Goal: Task Accomplishment & Management: Use online tool/utility

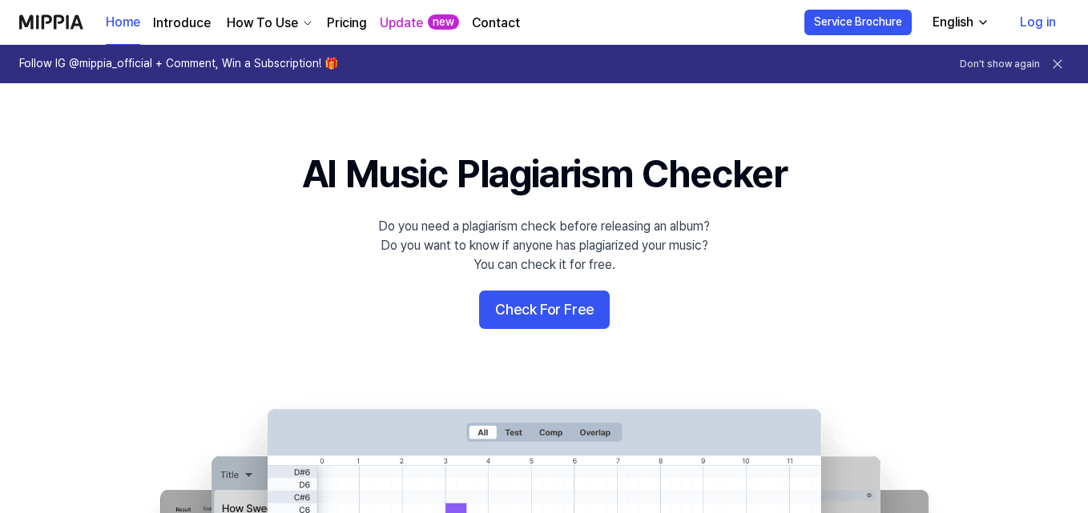
click at [1056, 62] on icon at bounding box center [1057, 64] width 16 height 16
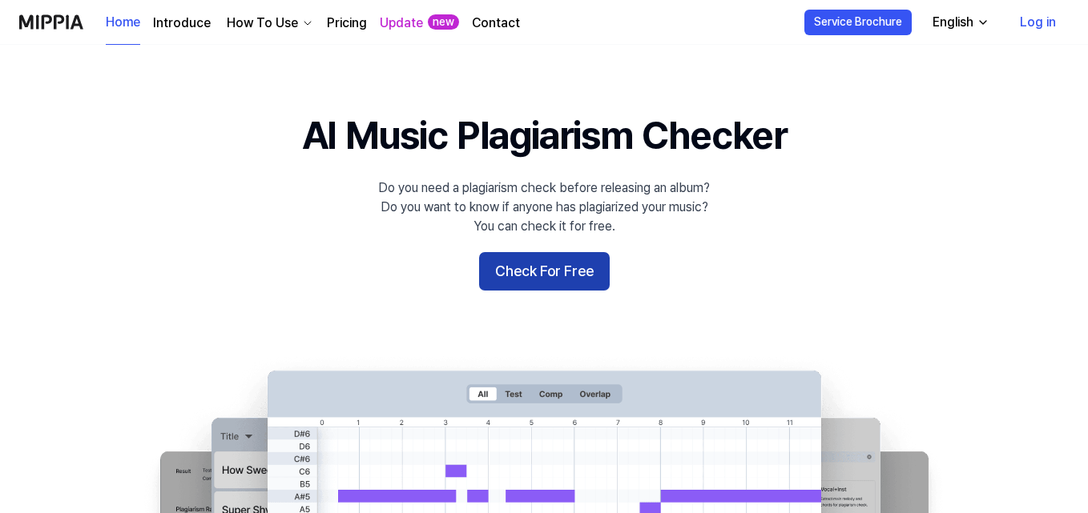
click at [556, 286] on button "Check For Free" at bounding box center [544, 271] width 131 height 38
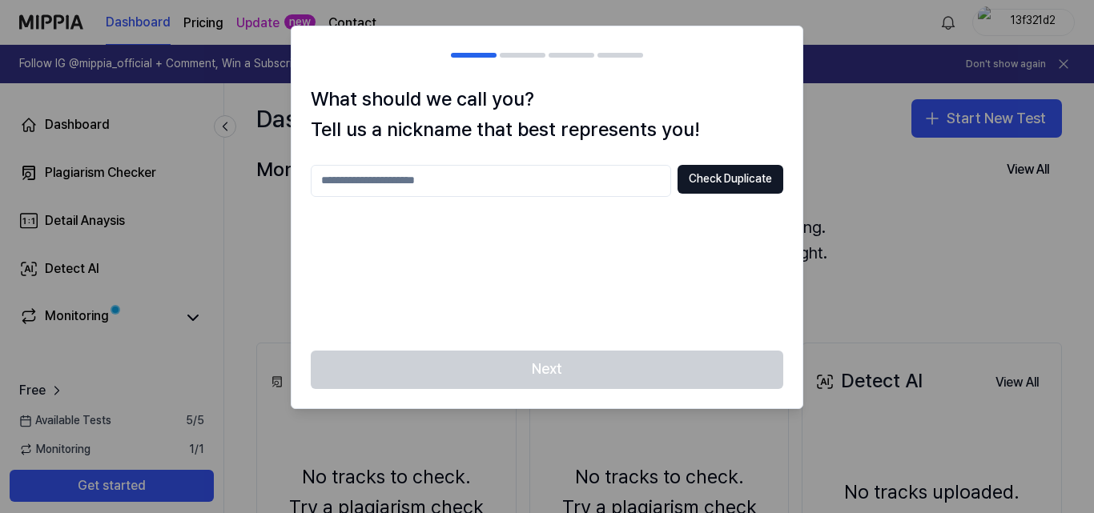
click at [352, 175] on input "text" at bounding box center [491, 181] width 360 height 32
click at [344, 182] on input "******" at bounding box center [491, 181] width 360 height 32
type input "*******"
click at [715, 183] on button "Check Duplicate" at bounding box center [731, 179] width 106 height 29
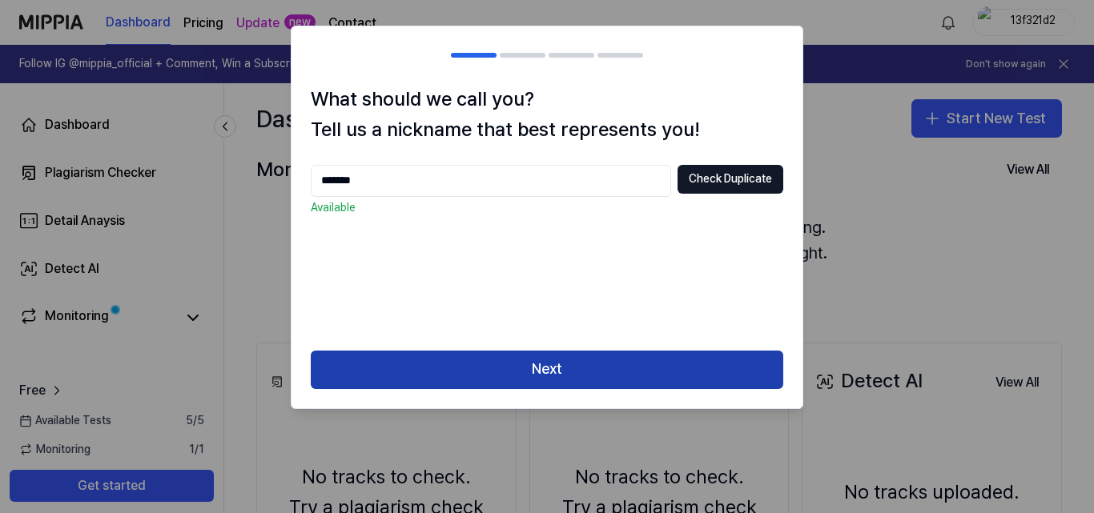
click at [692, 365] on button "Next" at bounding box center [547, 370] width 473 height 38
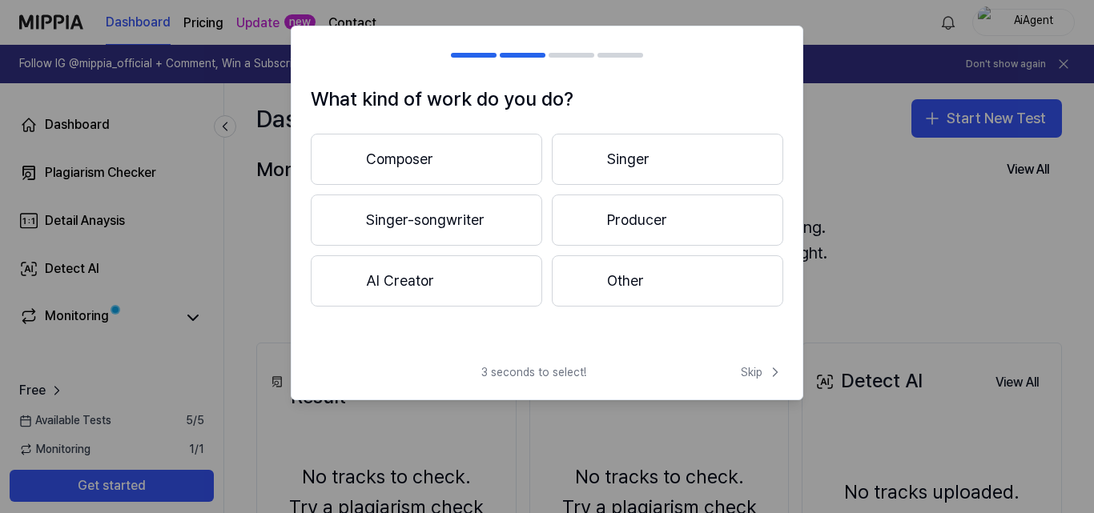
click at [603, 272] on button "Other" at bounding box center [667, 280] width 231 height 51
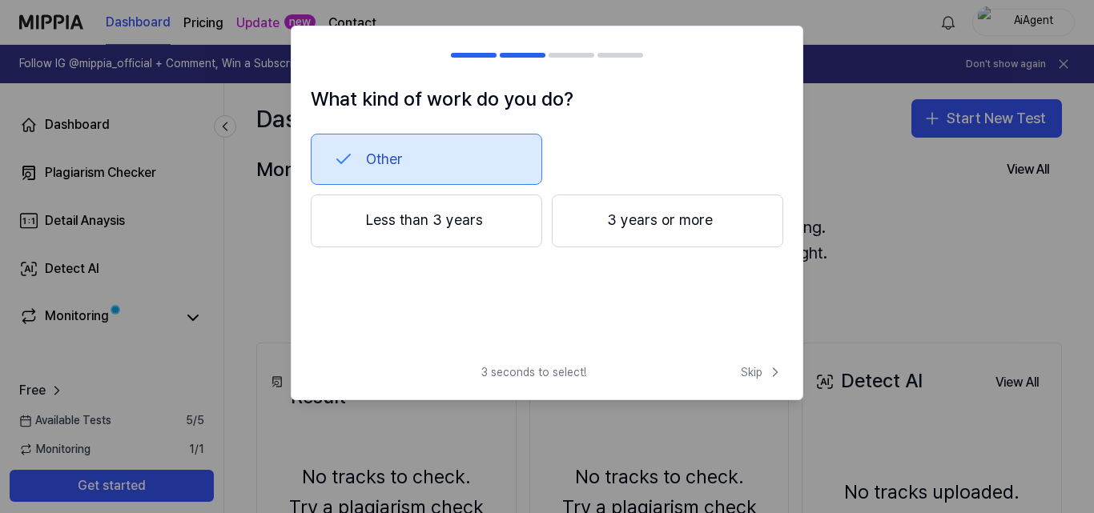
click at [473, 215] on button "Less than 3 years" at bounding box center [426, 221] width 231 height 53
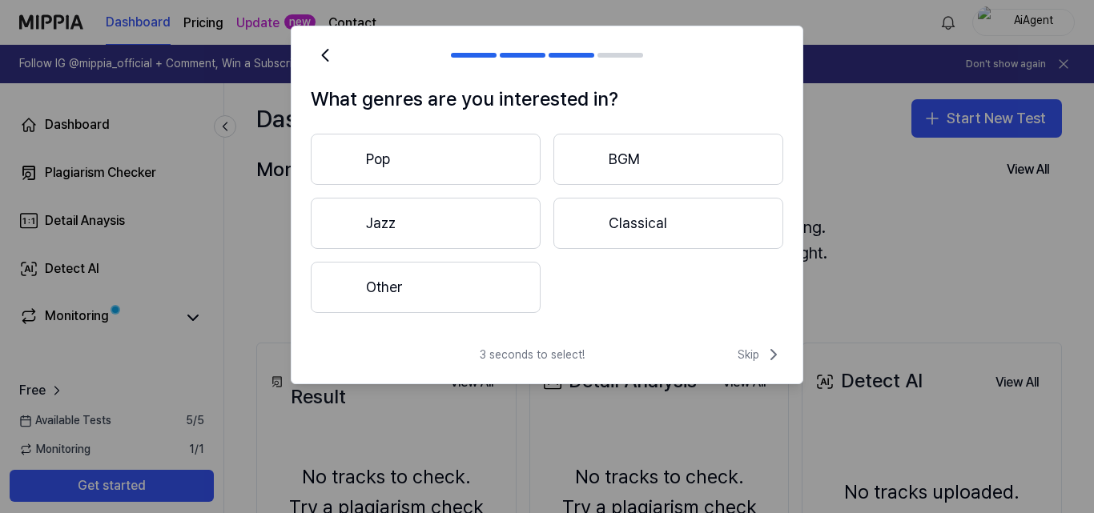
click at [382, 159] on button "Pop" at bounding box center [426, 159] width 230 height 51
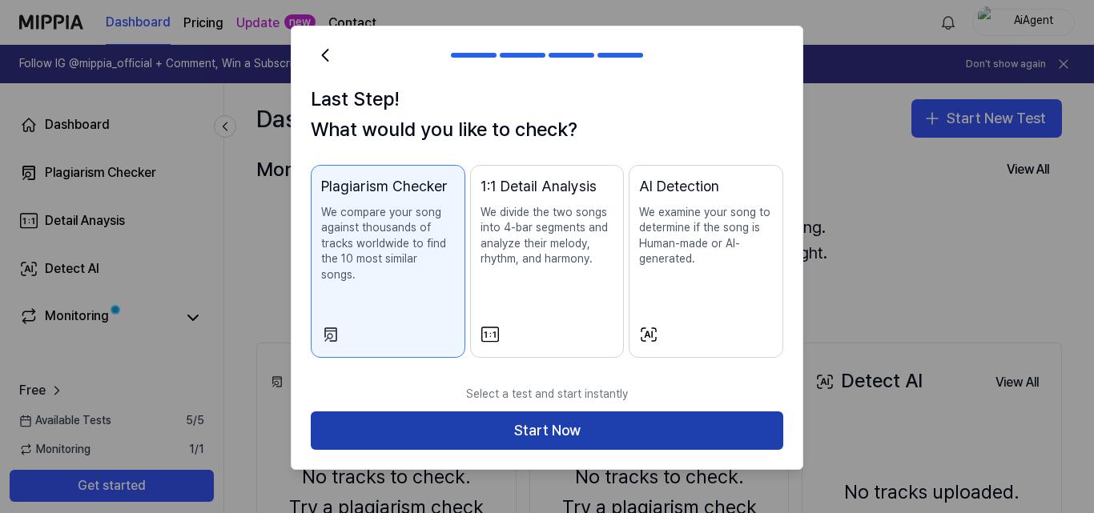
click at [625, 412] on button "Start Now" at bounding box center [547, 431] width 473 height 38
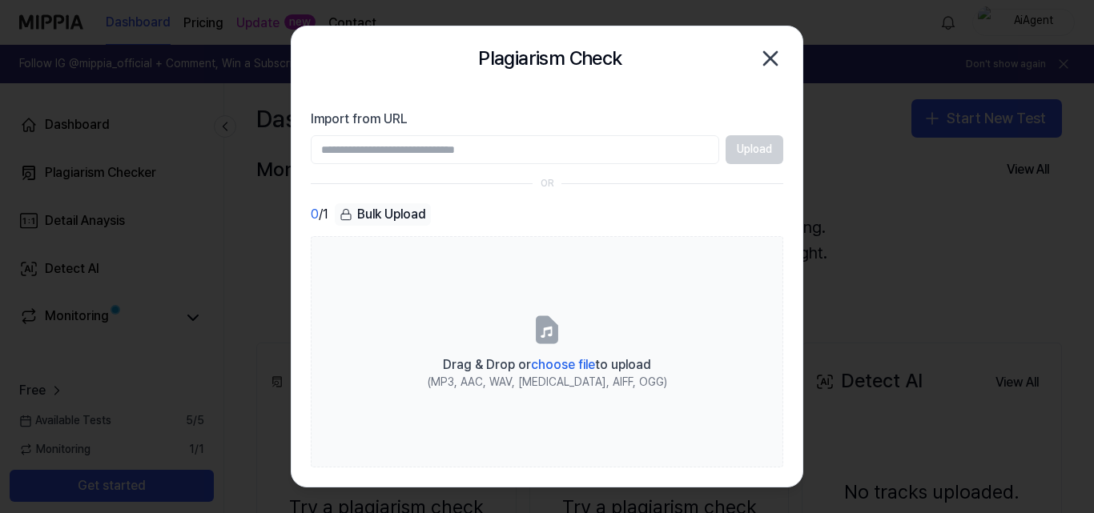
click at [772, 59] on icon "button" at bounding box center [770, 58] width 13 height 13
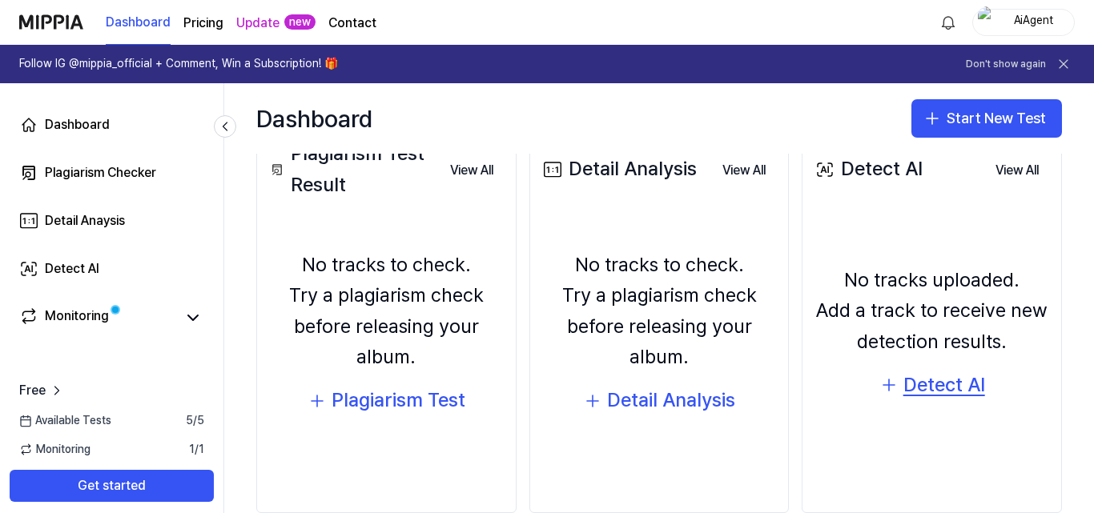
scroll to position [213, 0]
click at [923, 389] on div "Detect AI" at bounding box center [944, 384] width 82 height 30
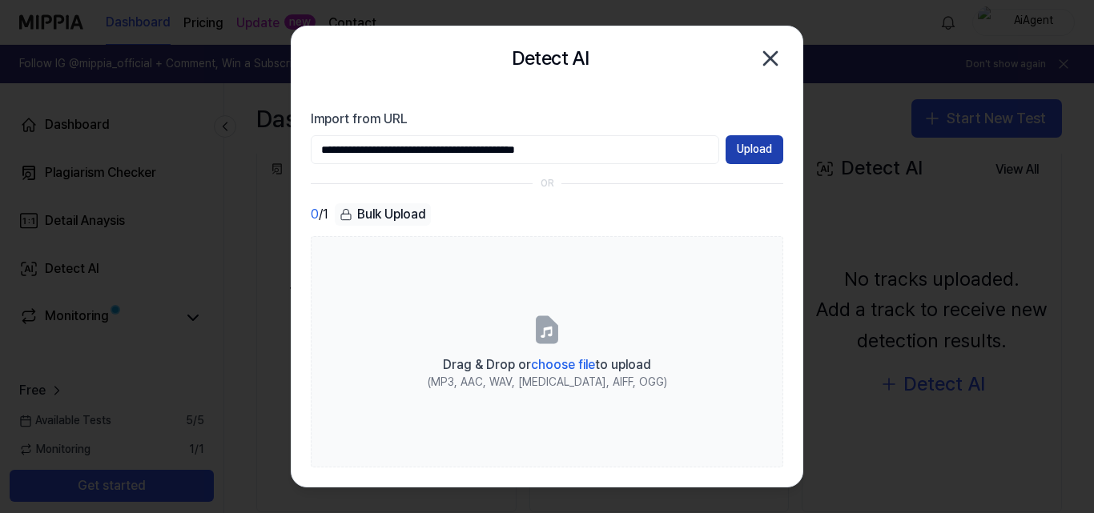
type input "**********"
click at [748, 144] on button "Upload" at bounding box center [755, 149] width 58 height 29
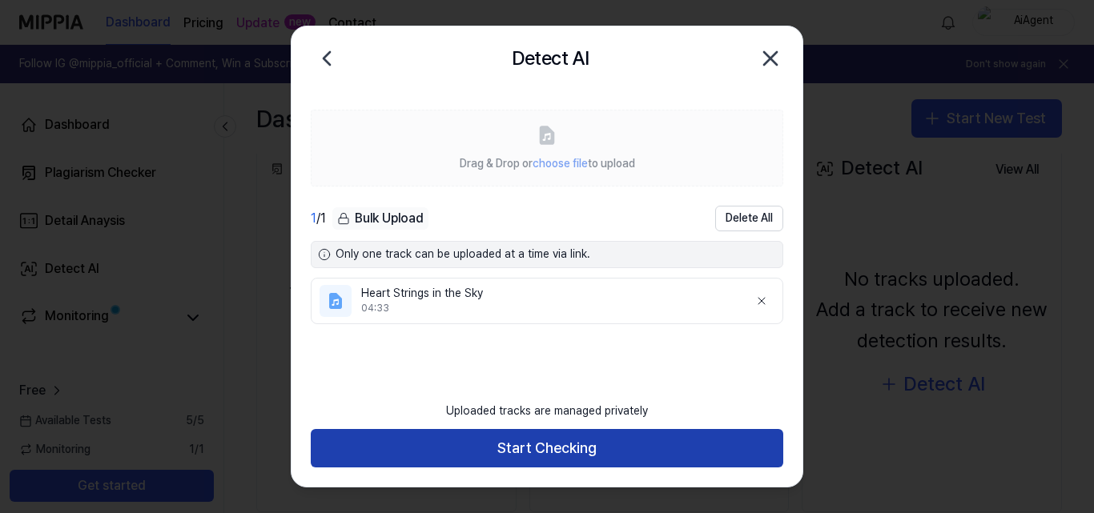
click at [611, 451] on button "Start Checking" at bounding box center [547, 448] width 473 height 38
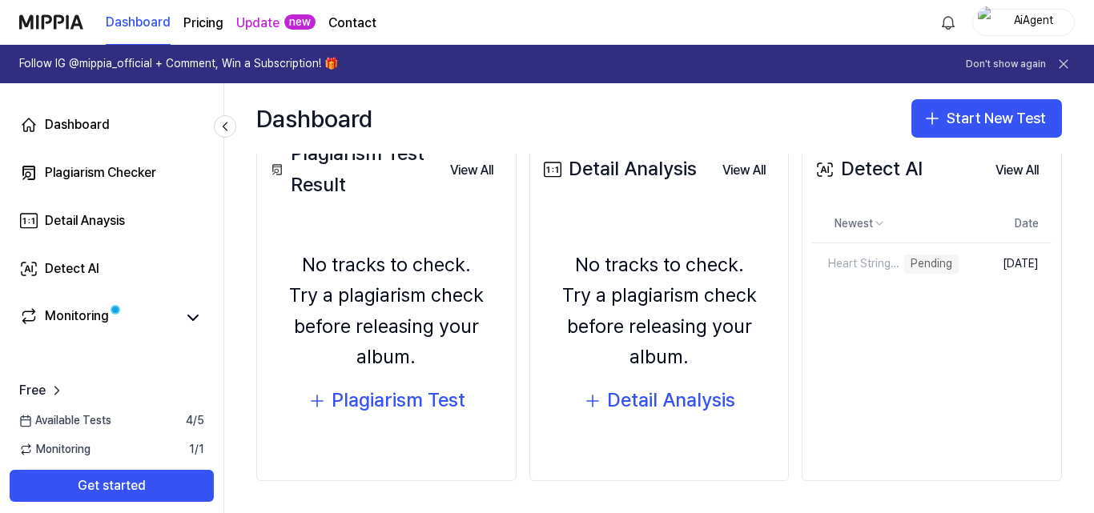
scroll to position [212, 0]
click at [622, 395] on div "Detail Analysis" at bounding box center [671, 400] width 128 height 30
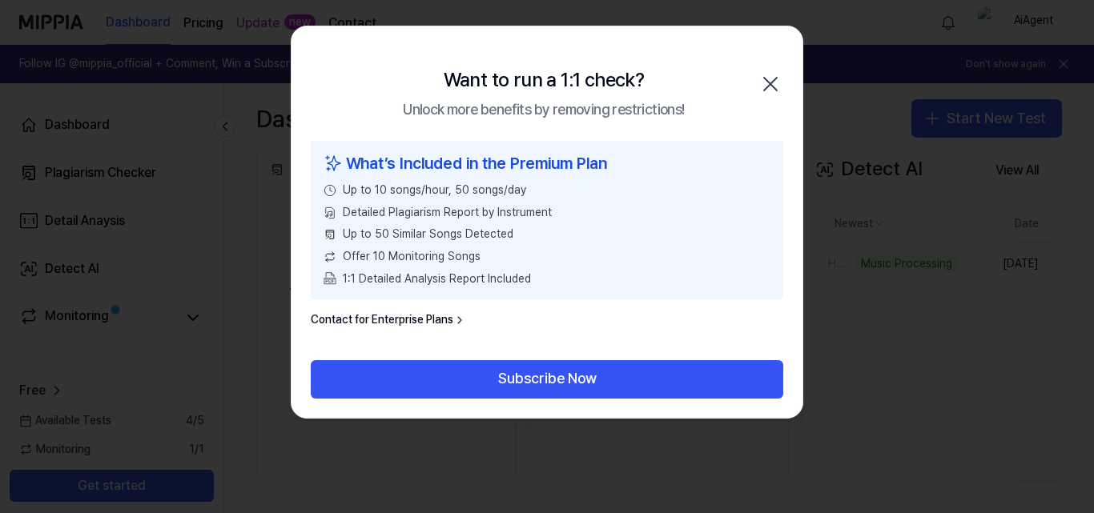
click at [772, 79] on icon "button" at bounding box center [771, 84] width 26 height 26
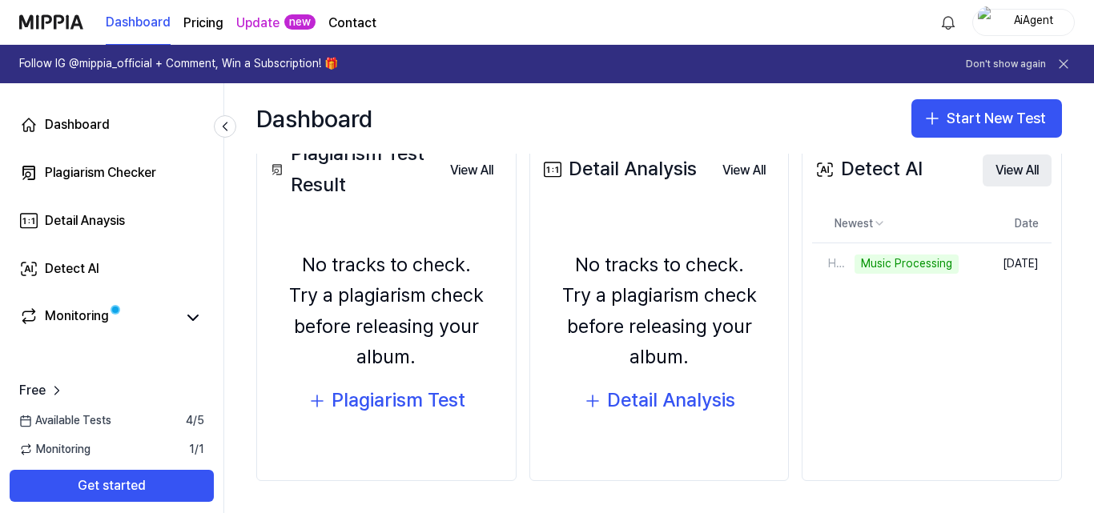
click at [1013, 167] on button "View All" at bounding box center [1017, 171] width 69 height 32
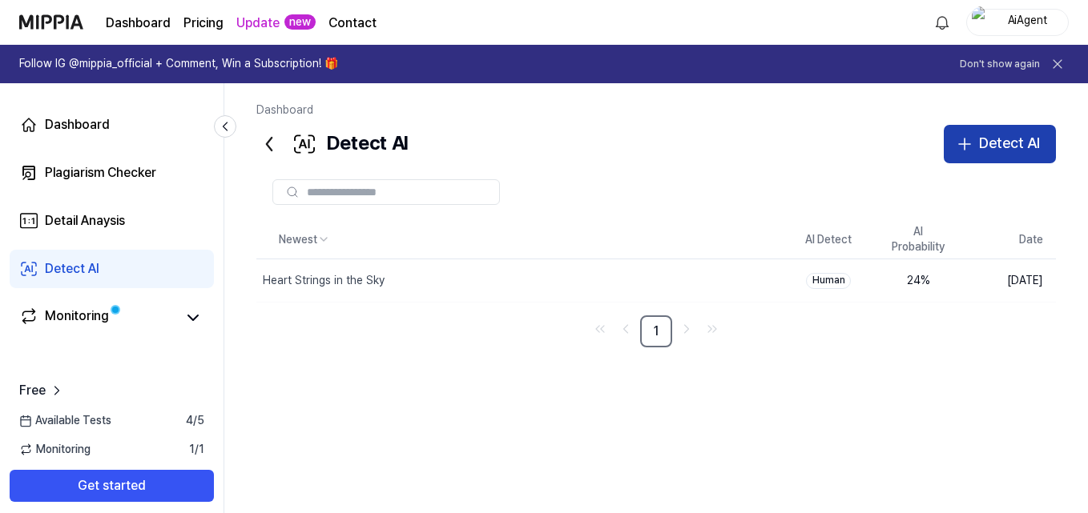
click at [993, 146] on div "Detect AI" at bounding box center [1009, 143] width 61 height 23
click at [970, 131] on button "Detect AI" at bounding box center [999, 144] width 112 height 38
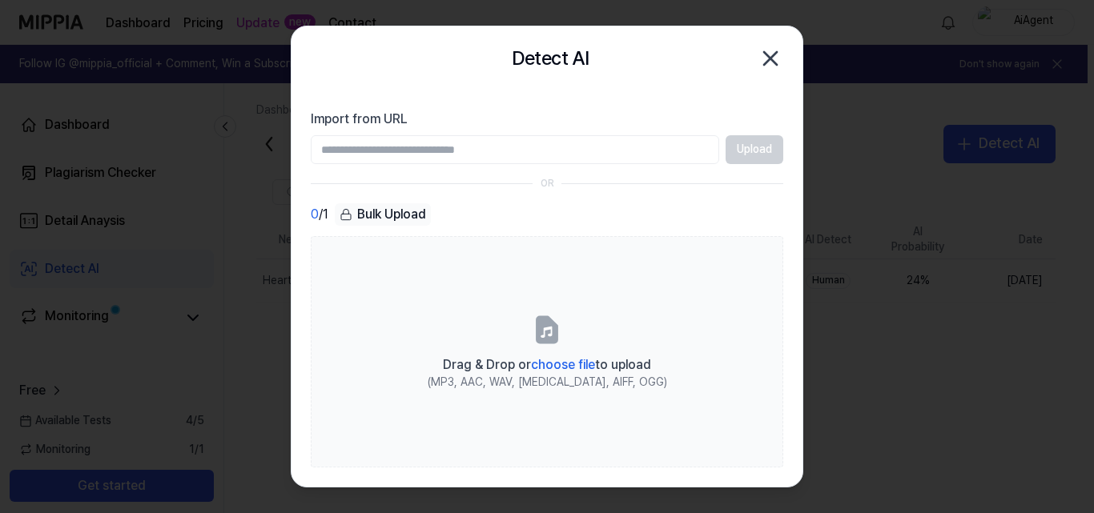
type input "**********"
click at [766, 150] on button "Upload" at bounding box center [755, 149] width 58 height 29
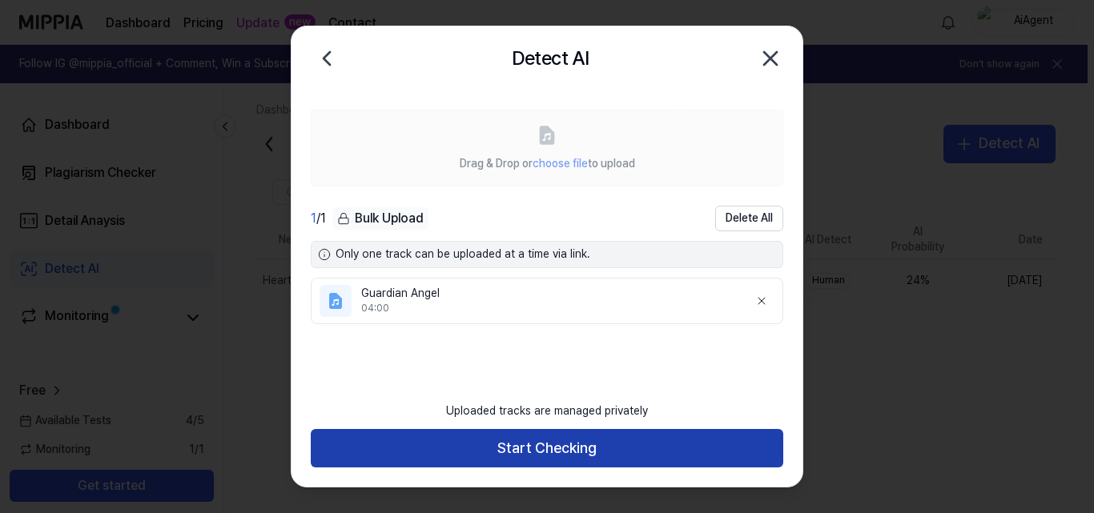
click at [401, 458] on button "Start Checking" at bounding box center [547, 448] width 473 height 38
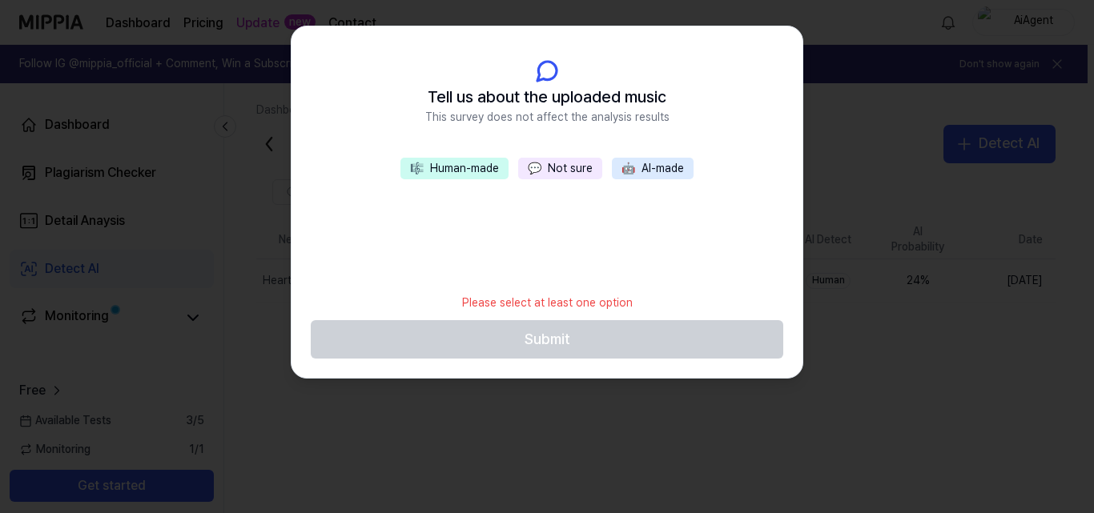
click at [473, 159] on button "🎼 Human-made" at bounding box center [454, 169] width 108 height 22
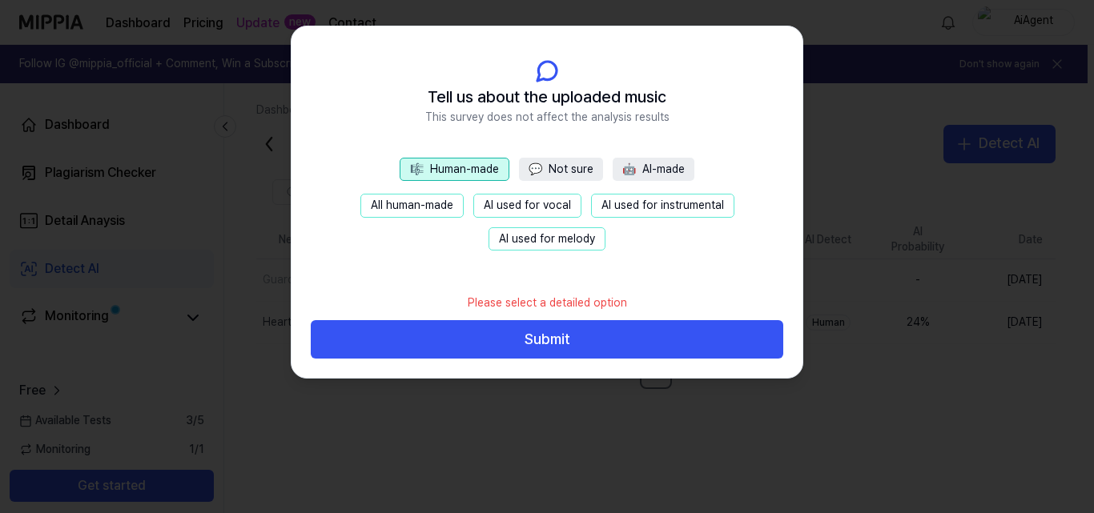
click at [565, 155] on header "Tell us about the uploaded music This survey does not affect the analysis resul…" at bounding box center [547, 91] width 511 height 131
click at [566, 163] on button "💬 Not sure" at bounding box center [561, 170] width 84 height 24
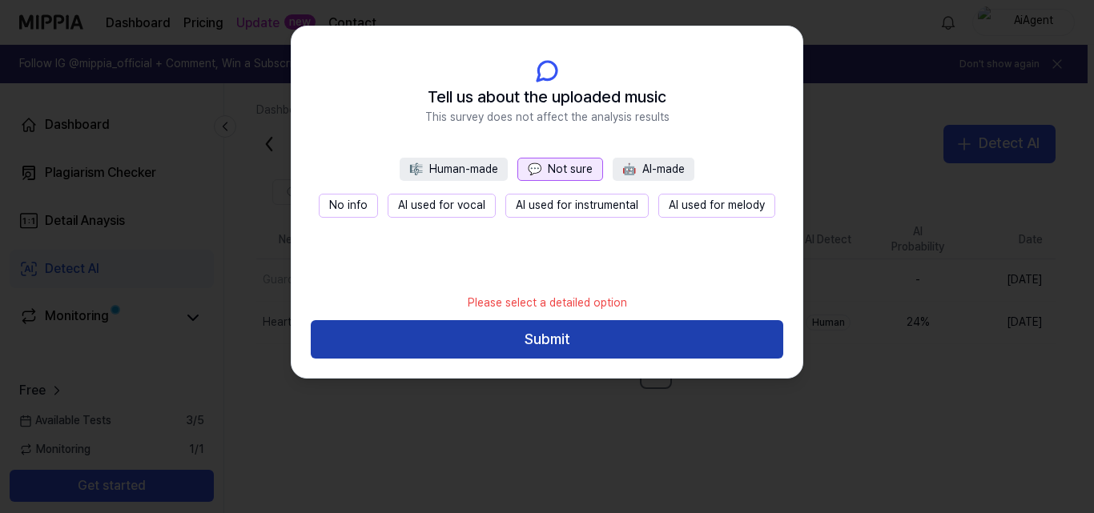
click at [487, 328] on button "Submit" at bounding box center [547, 339] width 473 height 38
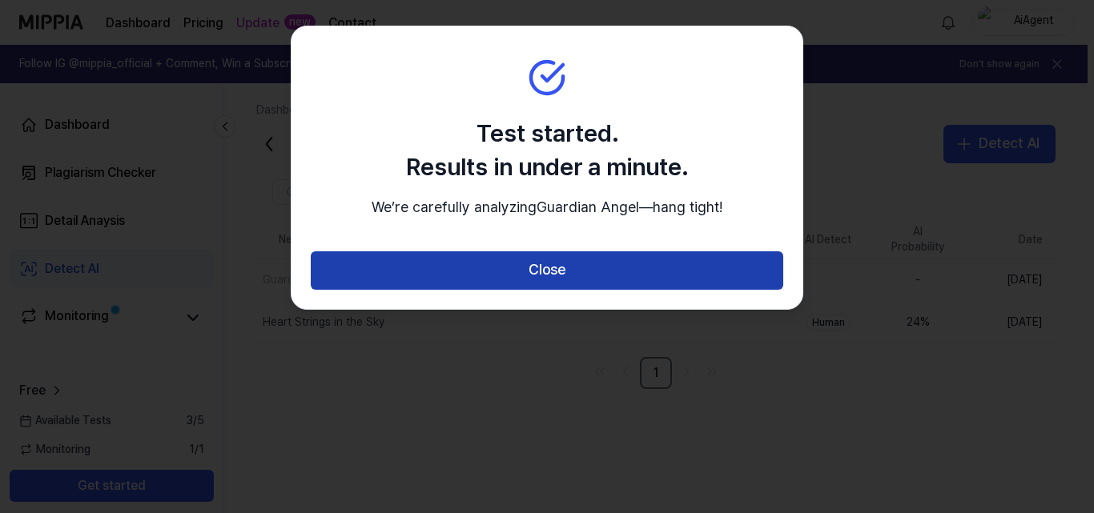
click at [533, 290] on button "Close" at bounding box center [547, 270] width 473 height 38
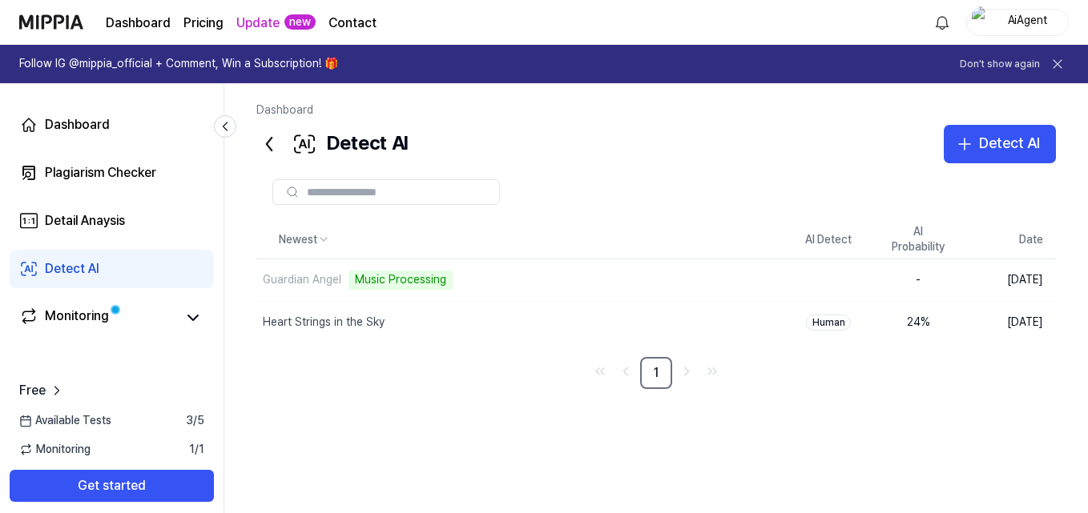
click at [271, 148] on icon at bounding box center [269, 144] width 5 height 13
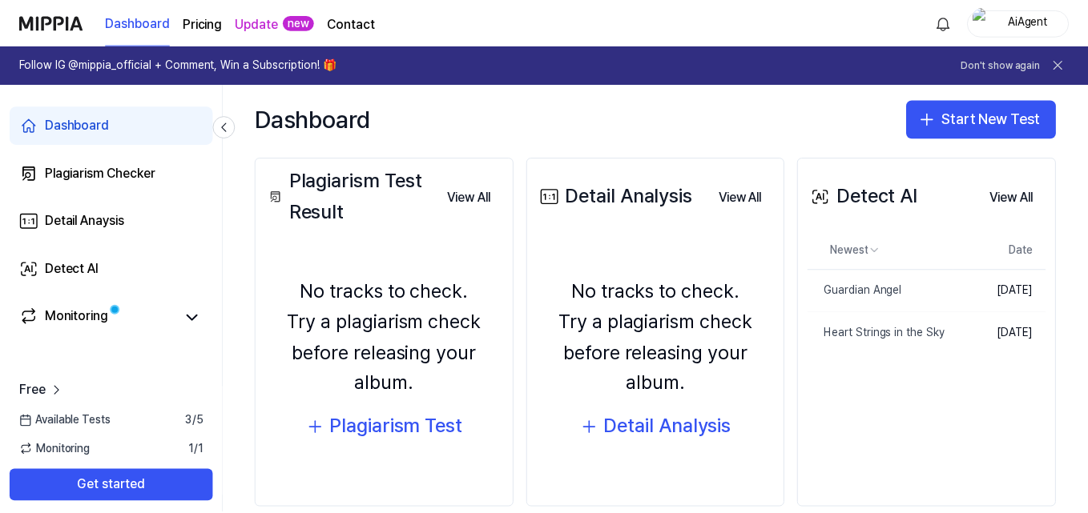
scroll to position [187, 0]
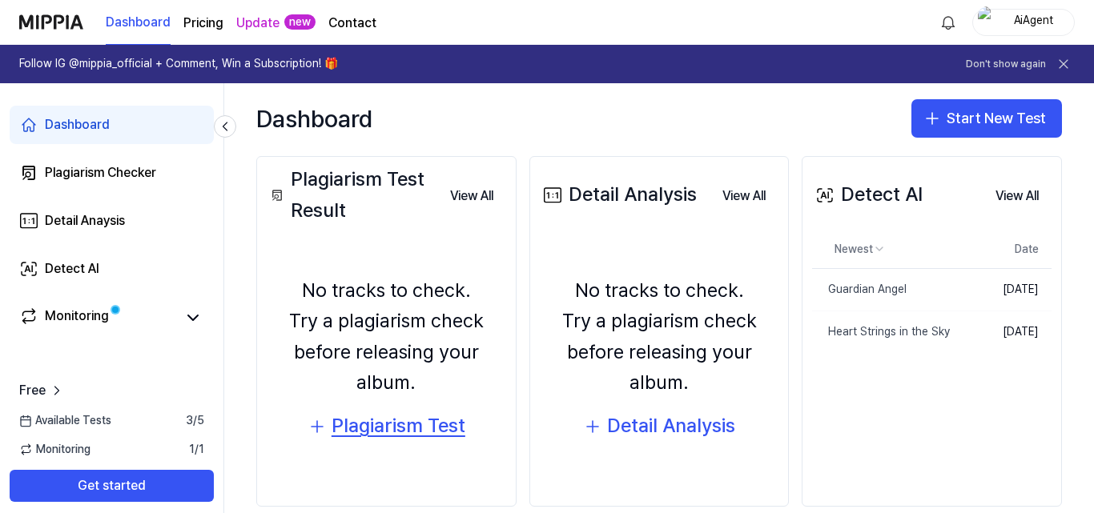
click at [368, 433] on div "Plagiarism Test" at bounding box center [399, 426] width 134 height 30
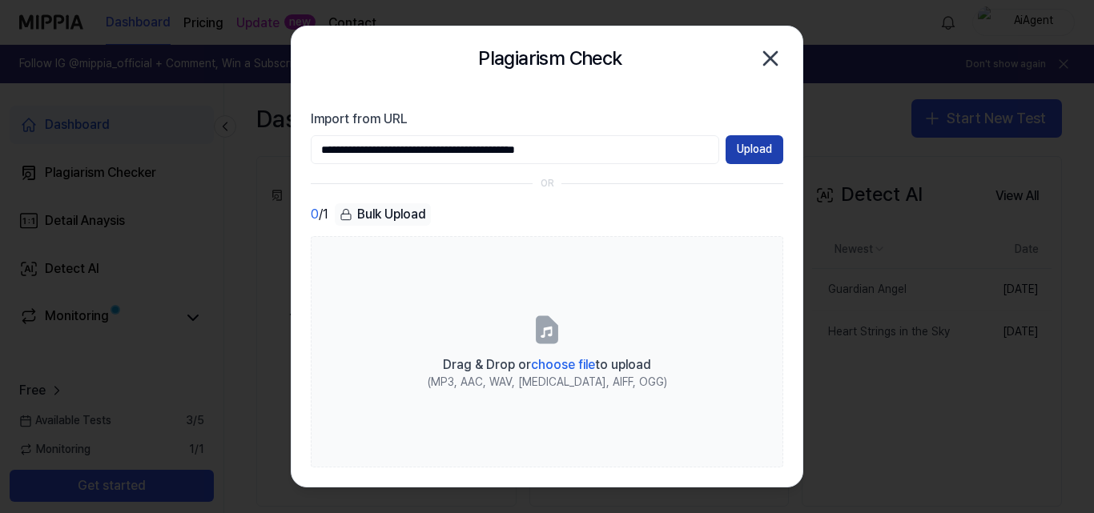
type input "**********"
click at [749, 152] on button "Upload" at bounding box center [755, 149] width 58 height 29
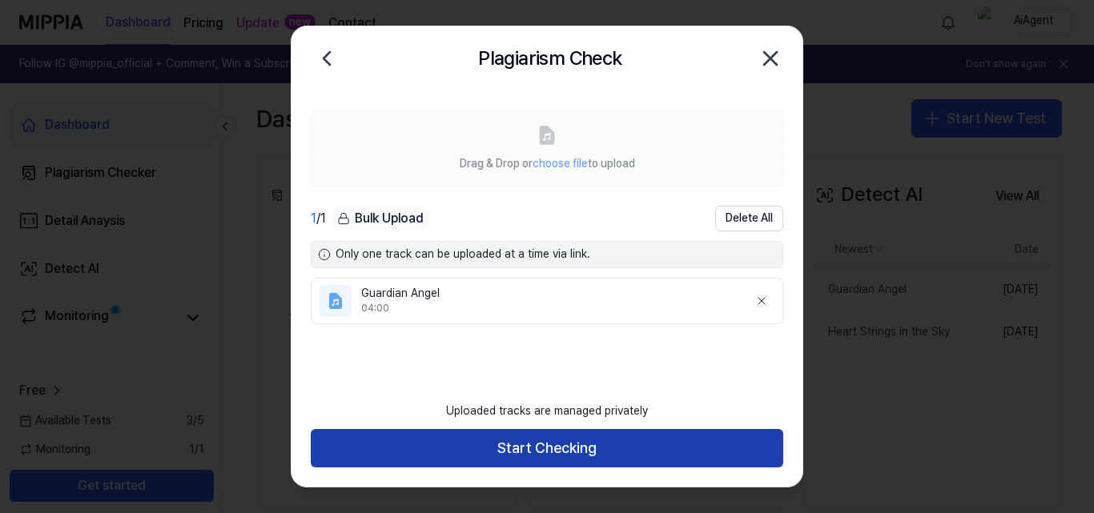
click at [436, 434] on button "Start Checking" at bounding box center [547, 448] width 473 height 38
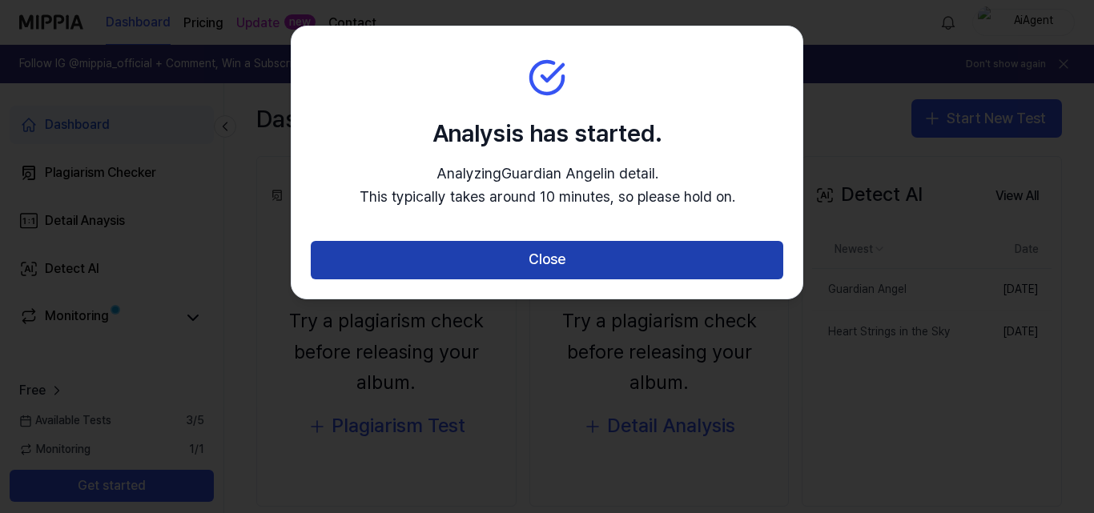
click at [442, 258] on button "Close" at bounding box center [547, 260] width 473 height 38
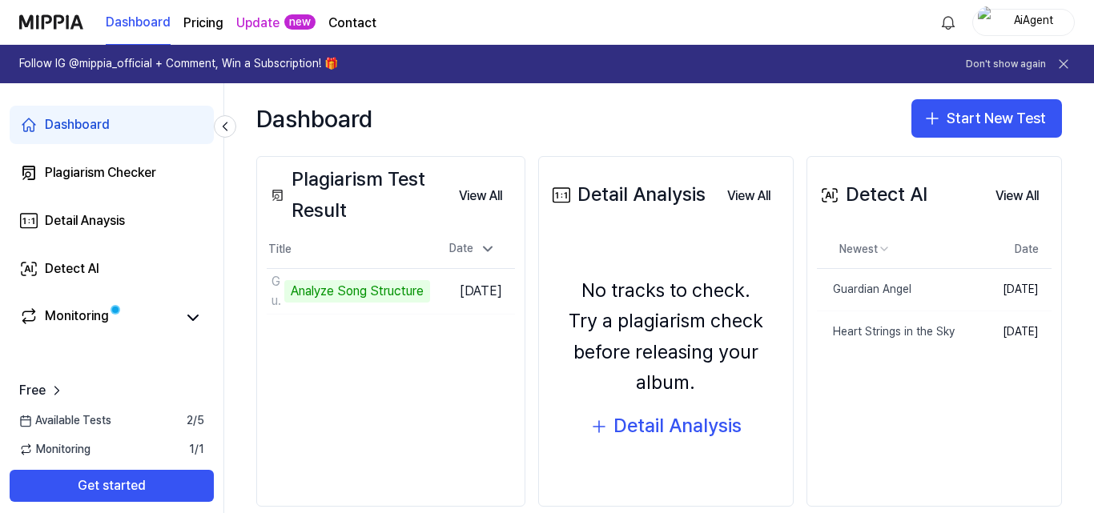
click at [370, 185] on div "Plagiarism Test Result" at bounding box center [356, 195] width 179 height 62
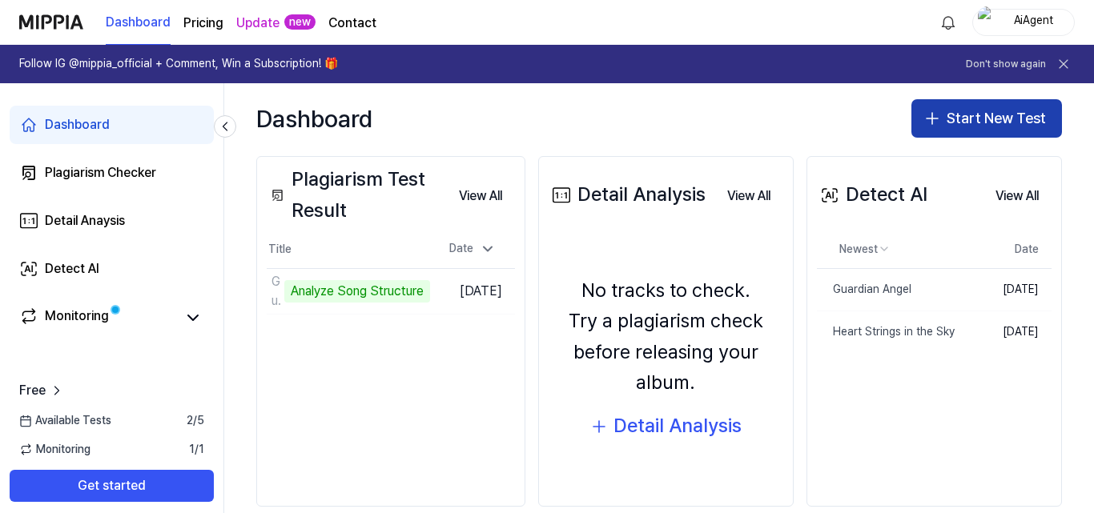
click at [951, 130] on button "Start New Test" at bounding box center [986, 118] width 151 height 38
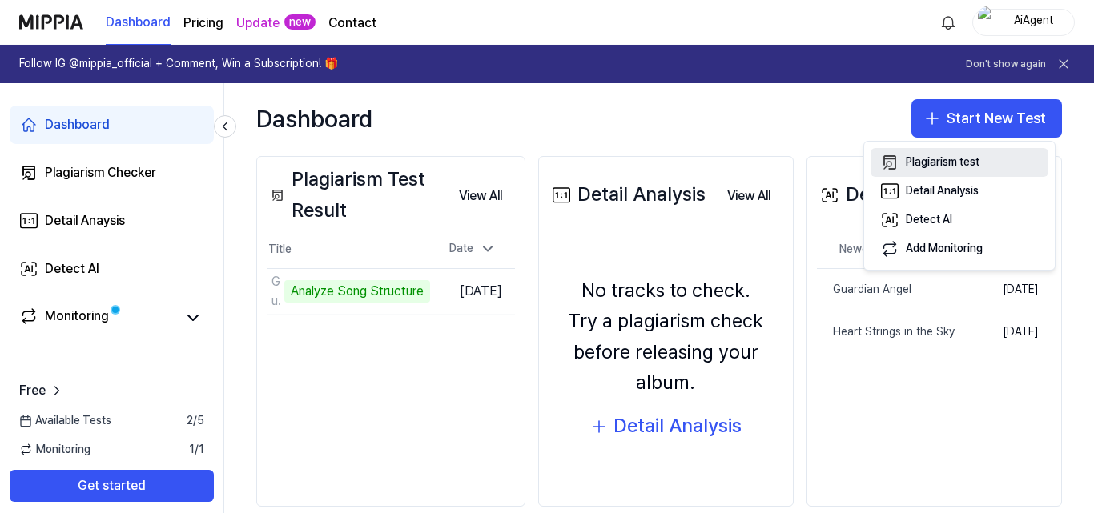
click at [964, 164] on div "Plagiarism test" at bounding box center [943, 163] width 74 height 16
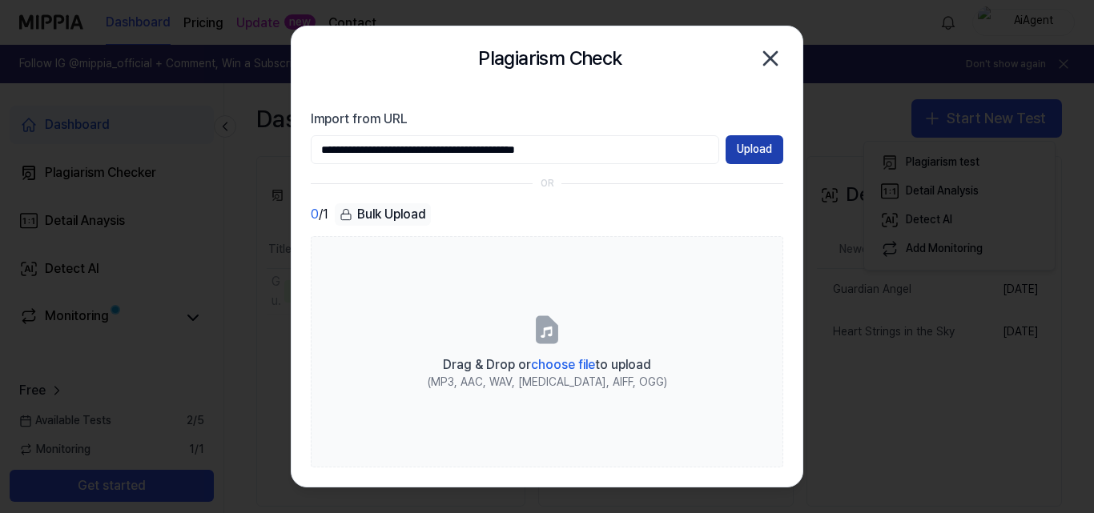
type input "**********"
click at [752, 146] on button "Upload" at bounding box center [755, 149] width 58 height 29
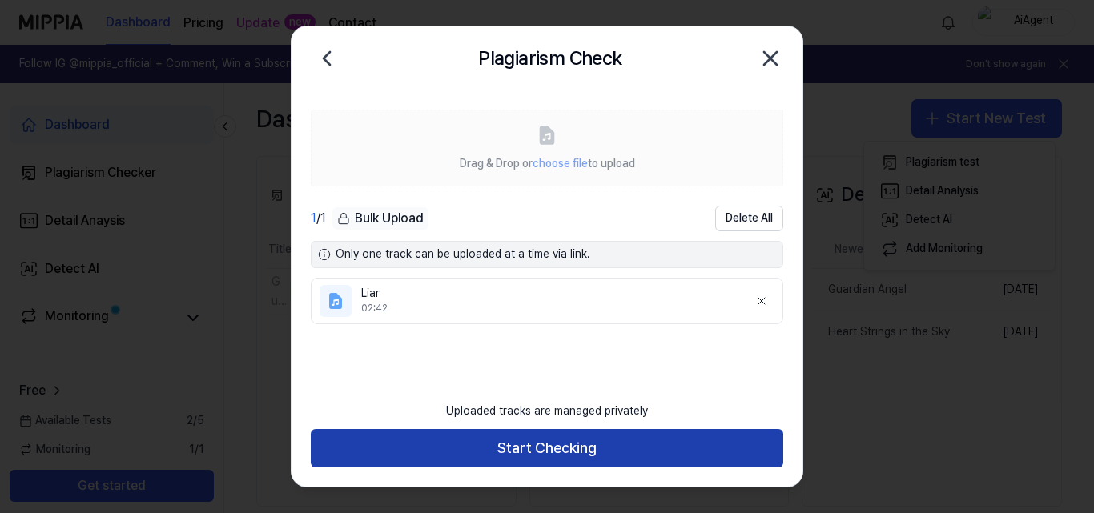
click at [540, 442] on button "Start Checking" at bounding box center [547, 448] width 473 height 38
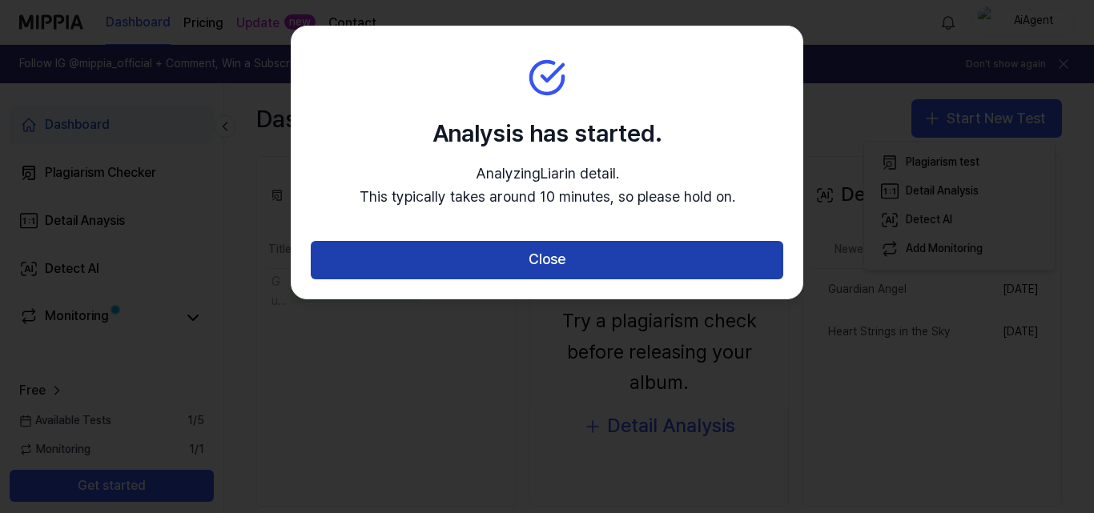
click at [623, 243] on button "Close" at bounding box center [547, 260] width 473 height 38
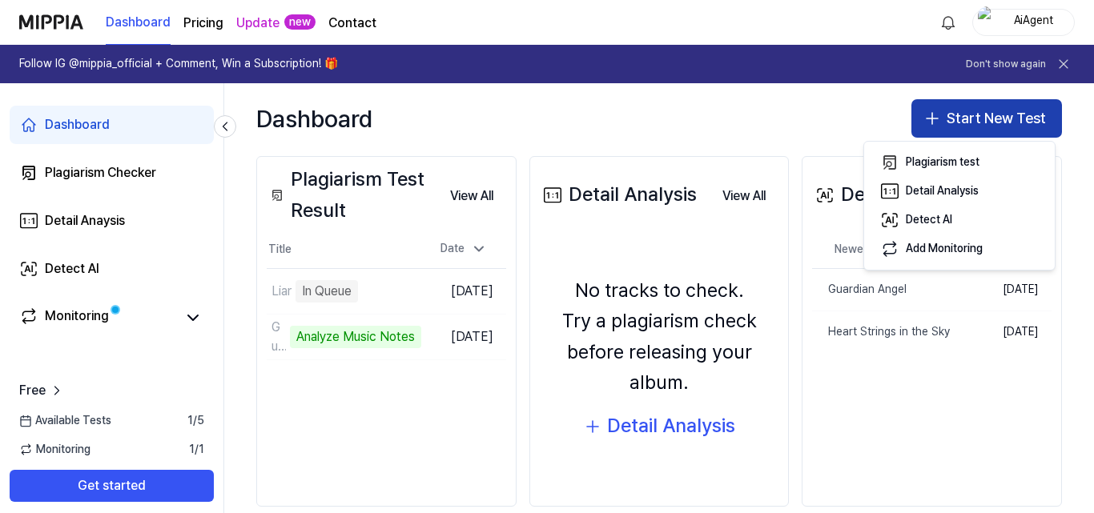
click at [960, 119] on button "Start New Test" at bounding box center [986, 118] width 151 height 38
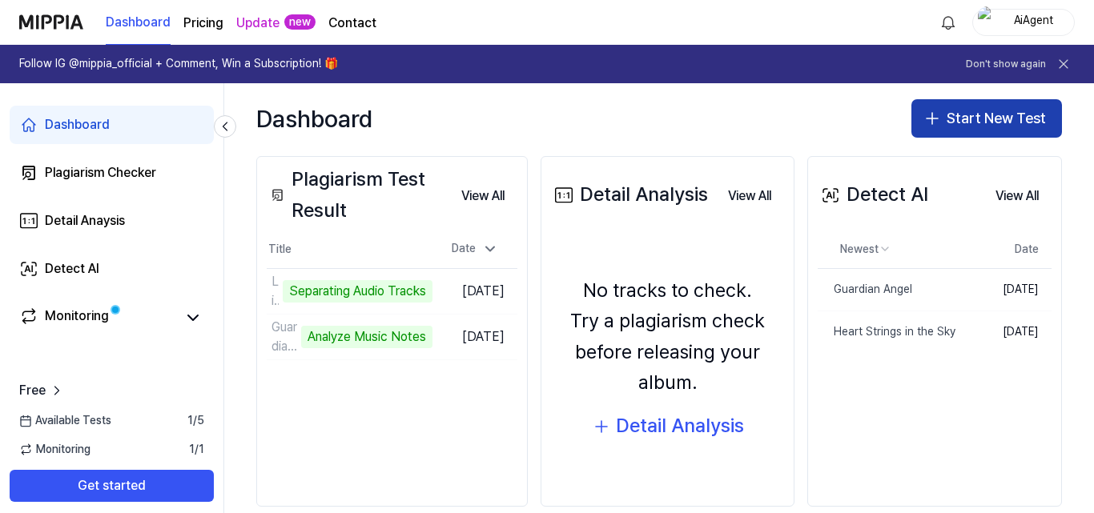
click at [967, 123] on button "Start New Test" at bounding box center [986, 118] width 151 height 38
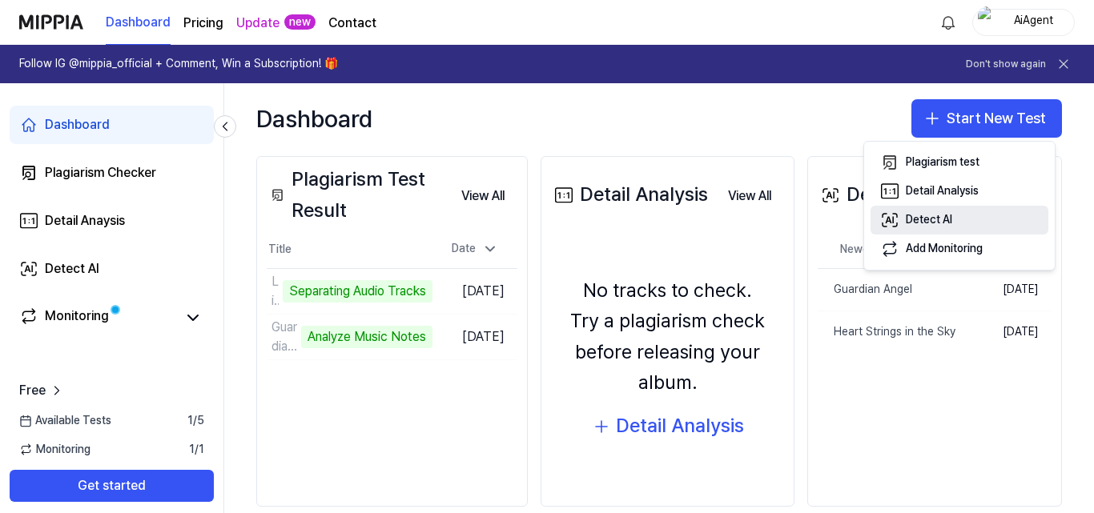
click at [939, 211] on button "Detect AI" at bounding box center [960, 220] width 178 height 29
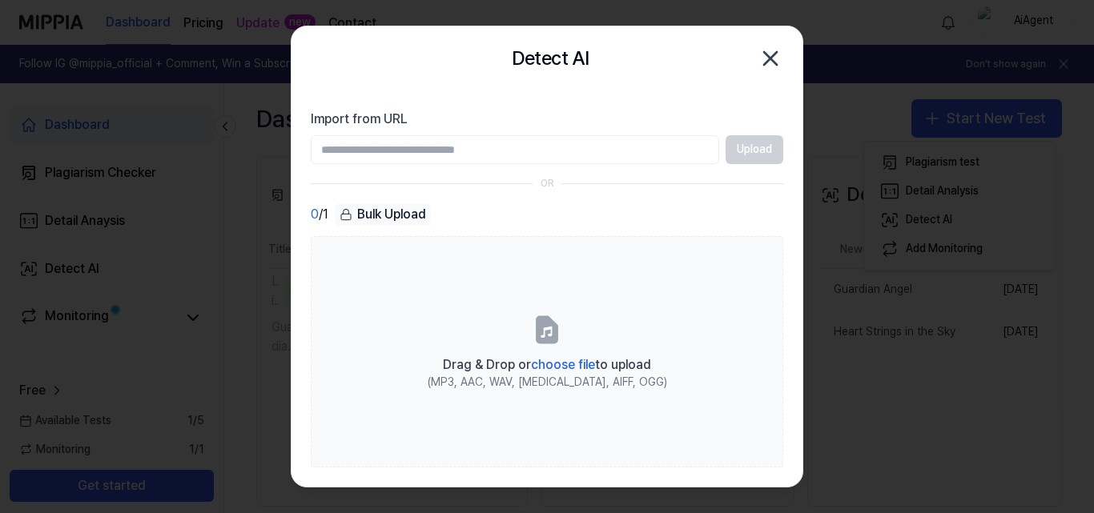
type input "**********"
click at [761, 142] on button "Upload" at bounding box center [755, 149] width 58 height 29
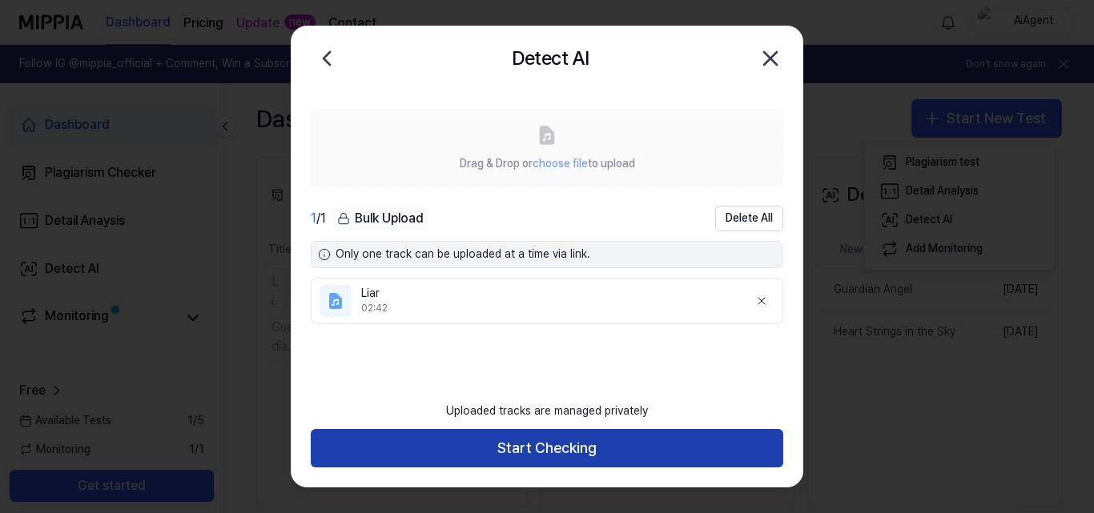
click at [448, 452] on button "Start Checking" at bounding box center [547, 448] width 473 height 38
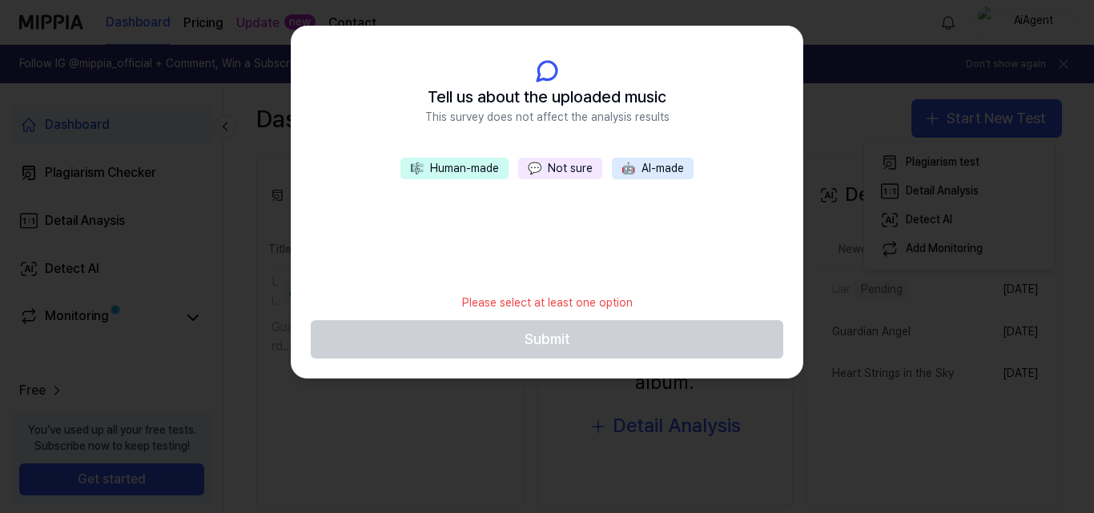
click at [563, 176] on button "💬 Not sure" at bounding box center [560, 169] width 84 height 22
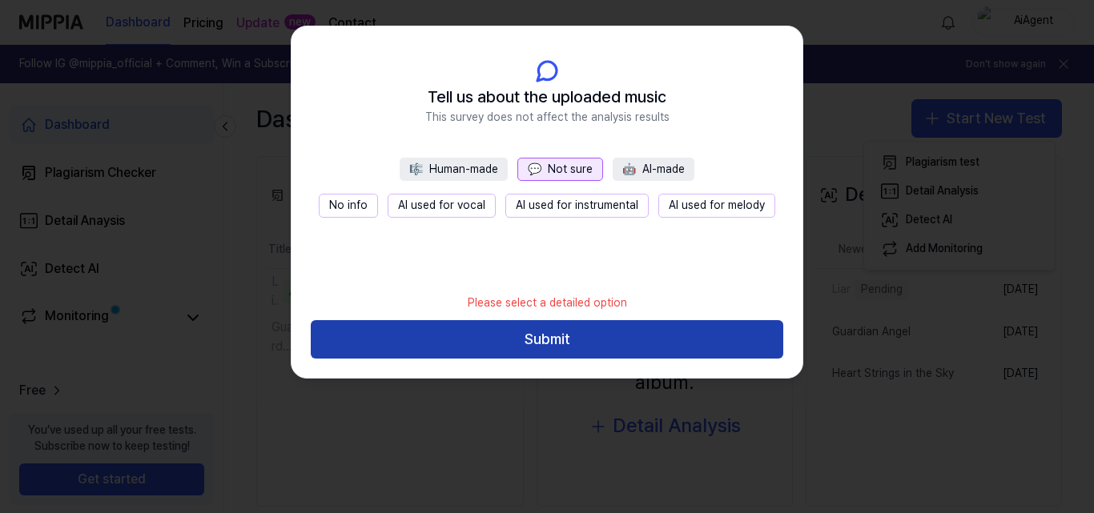
click at [525, 339] on button "Submit" at bounding box center [547, 339] width 473 height 38
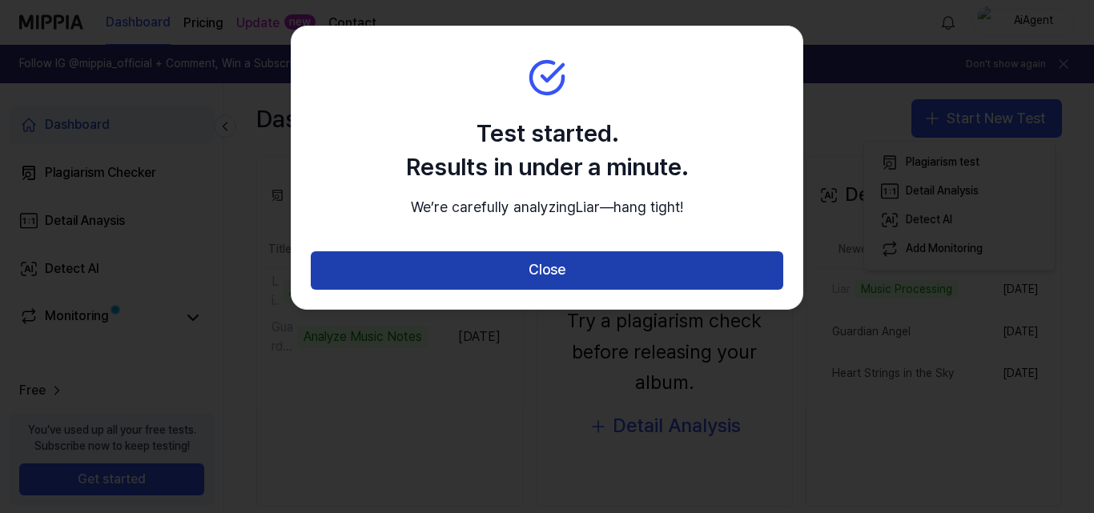
click at [558, 290] on button "Close" at bounding box center [547, 270] width 473 height 38
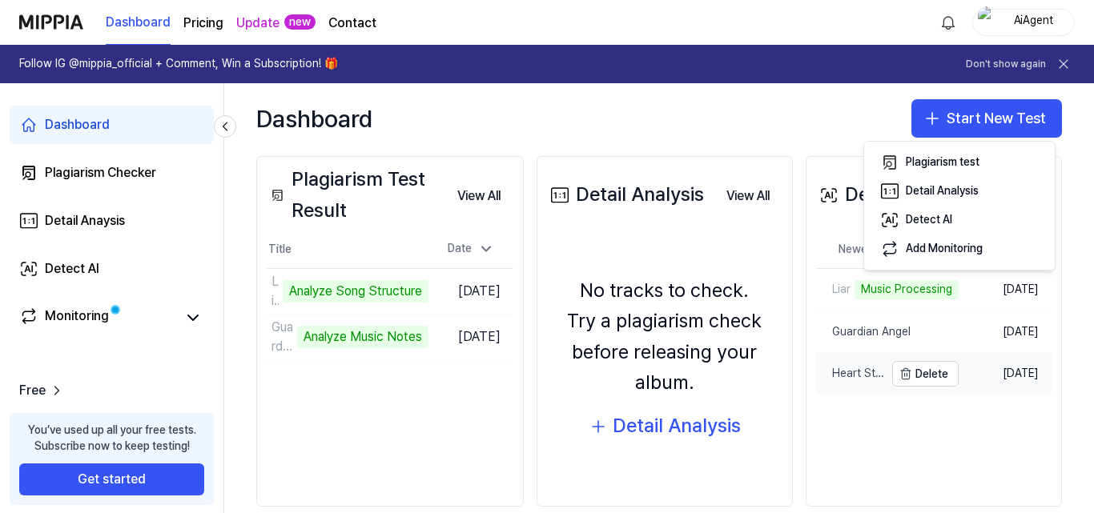
click at [868, 372] on div "Heart Strings in the Sky" at bounding box center [850, 374] width 68 height 16
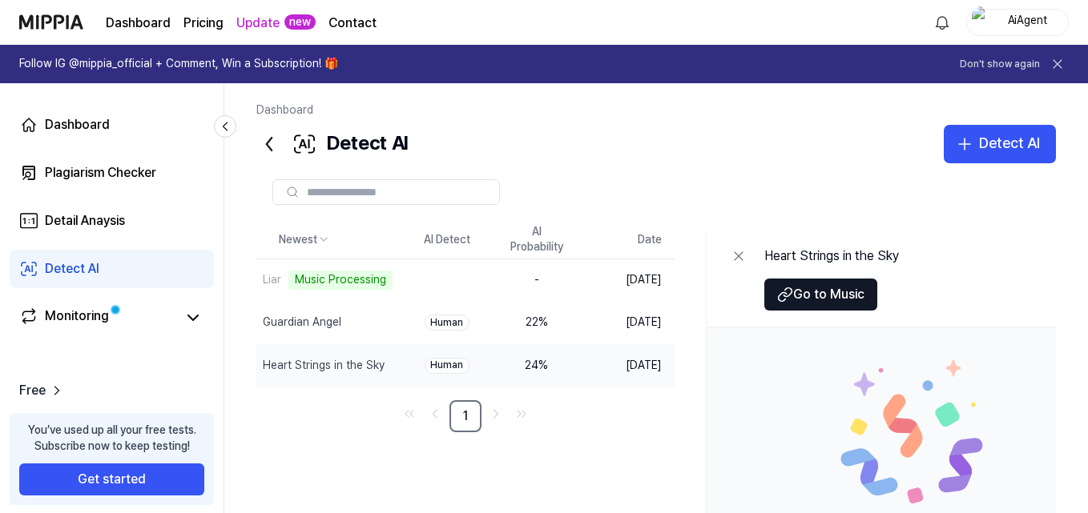
click at [242, 366] on div "Dashboard Detect AI Detect AI Plagiarism Checker Detail Analysis Detect AI Newe…" at bounding box center [655, 298] width 863 height 430
click at [263, 367] on div "Heart Strings in the Sky" at bounding box center [294, 366] width 63 height 16
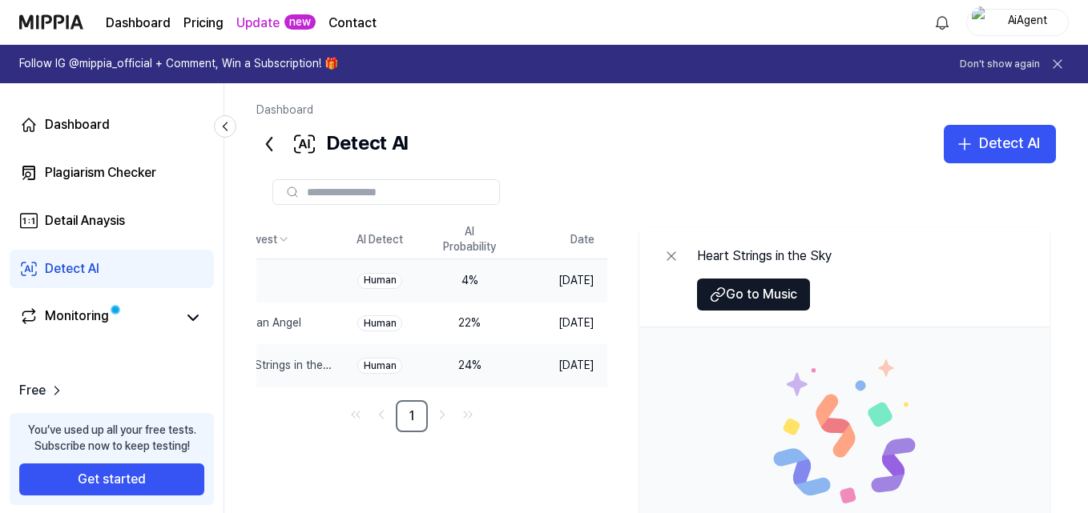
click at [384, 274] on div "Human" at bounding box center [379, 281] width 45 height 16
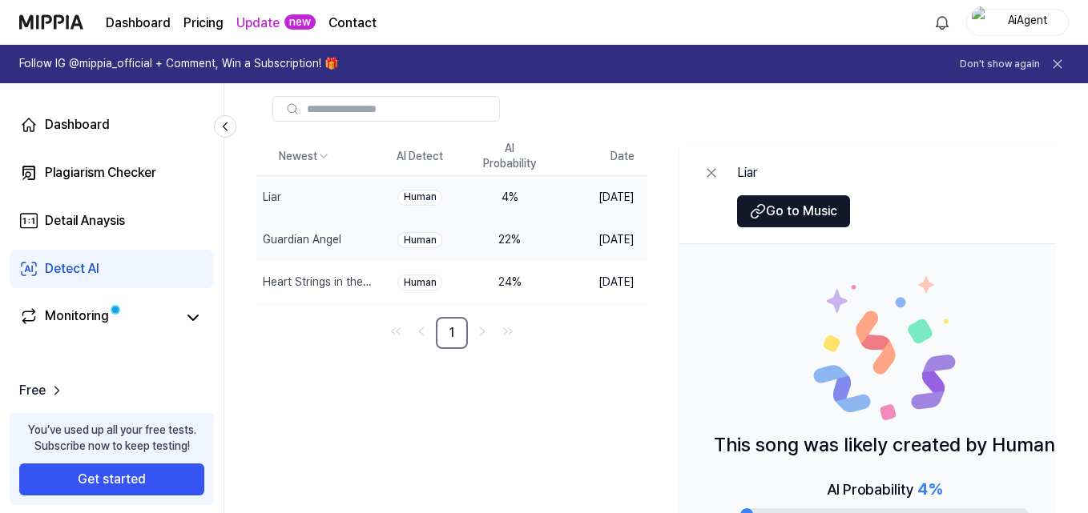
scroll to position [0, 10]
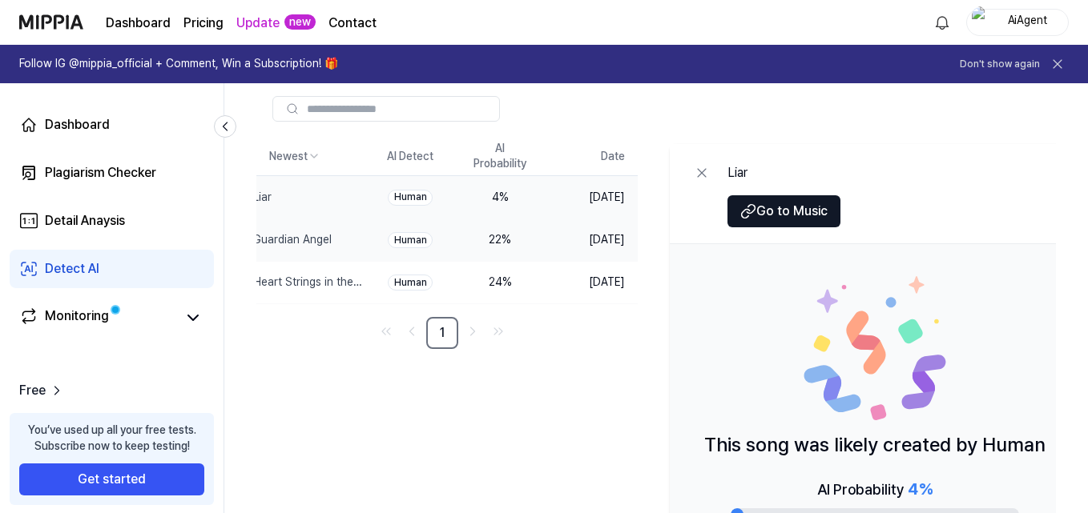
click at [612, 219] on td "[DATE]" at bounding box center [591, 240] width 93 height 42
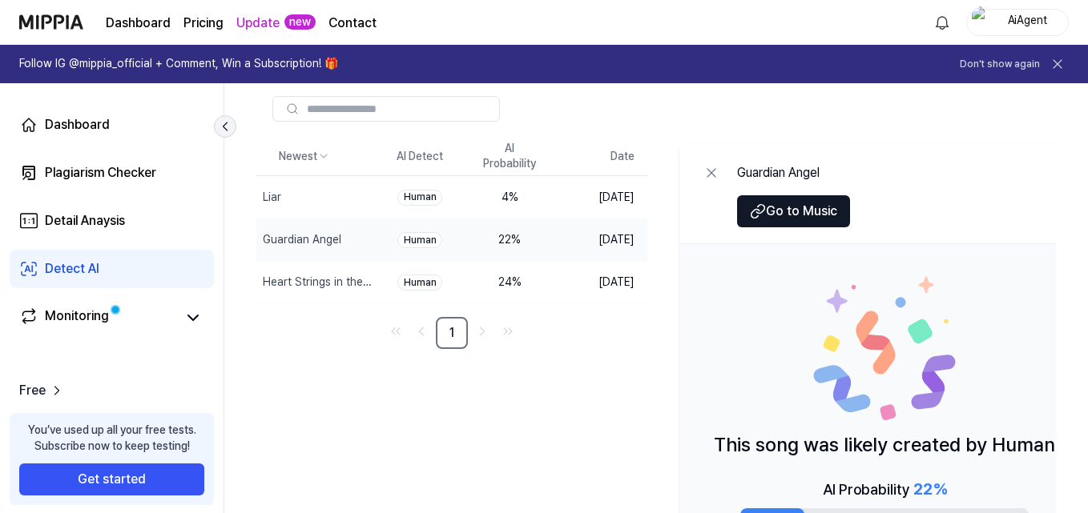
click at [227, 127] on icon at bounding box center [225, 127] width 16 height 16
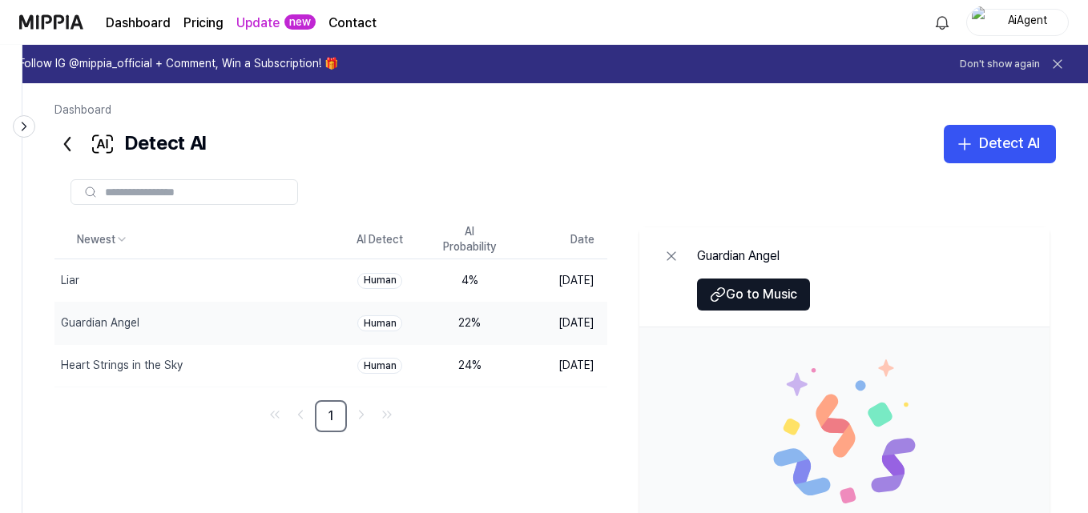
click at [74, 146] on icon at bounding box center [67, 144] width 26 height 26
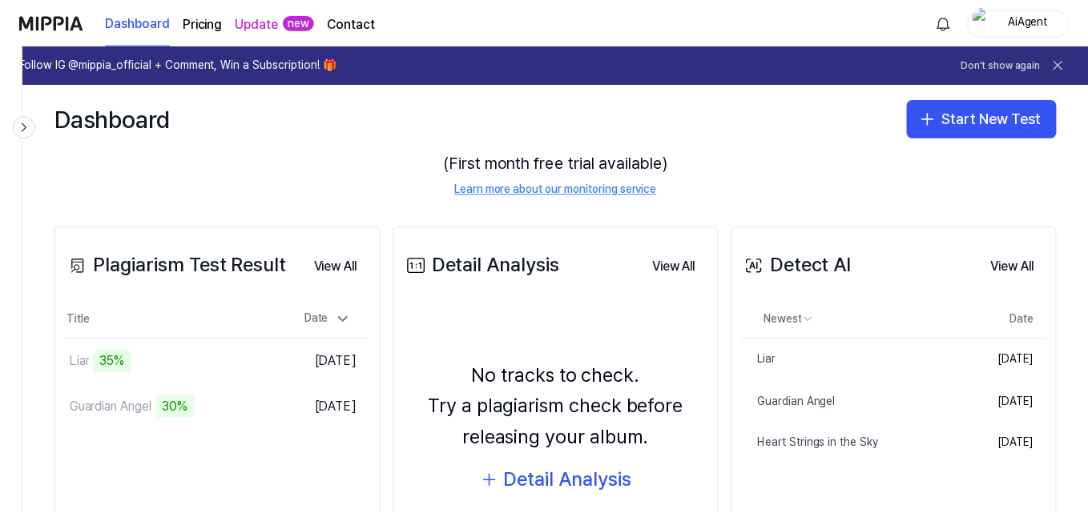
scroll to position [212, 0]
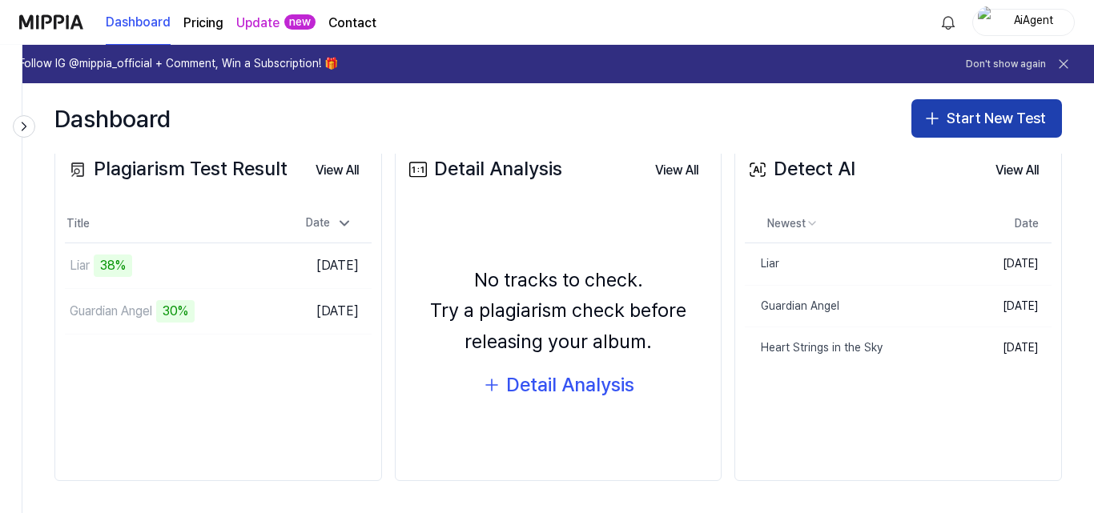
click at [997, 117] on button "Start New Test" at bounding box center [986, 118] width 151 height 38
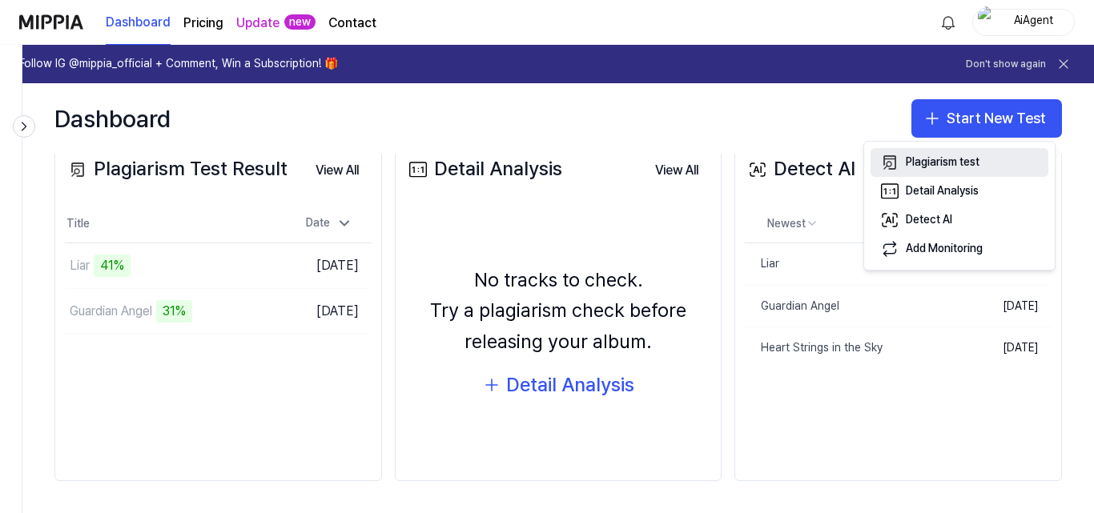
click at [932, 174] on button "Plagiarism test" at bounding box center [960, 162] width 178 height 29
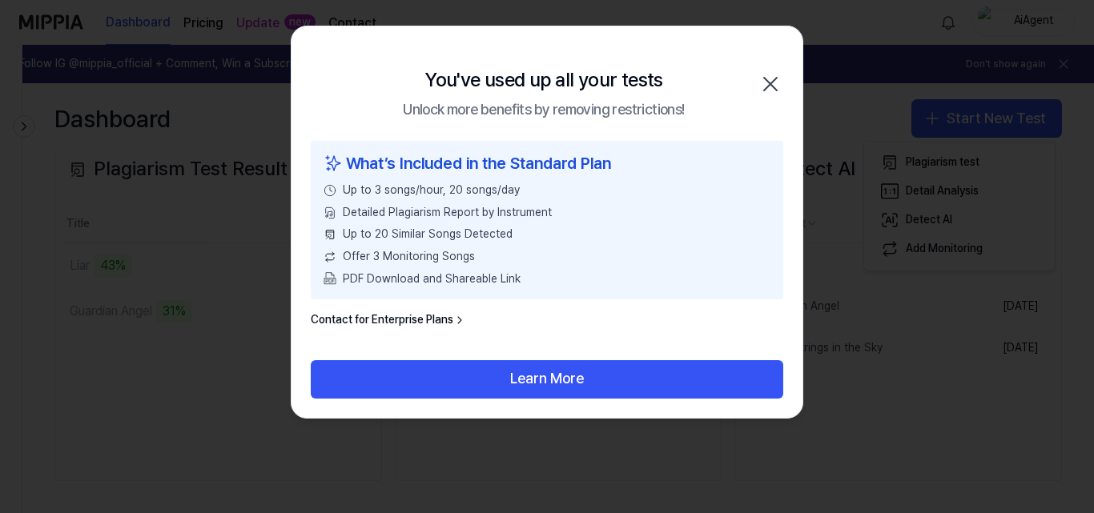
click at [762, 72] on icon "button" at bounding box center [771, 84] width 26 height 26
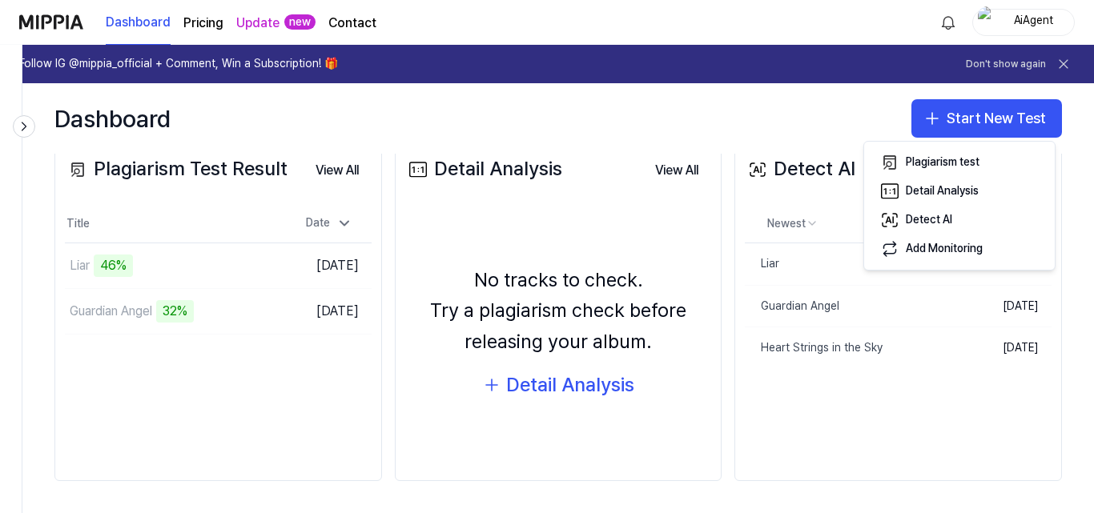
click at [684, 221] on div "No tracks to check. Try a plagiarism check before releasing your album. Detail …" at bounding box center [558, 333] width 307 height 231
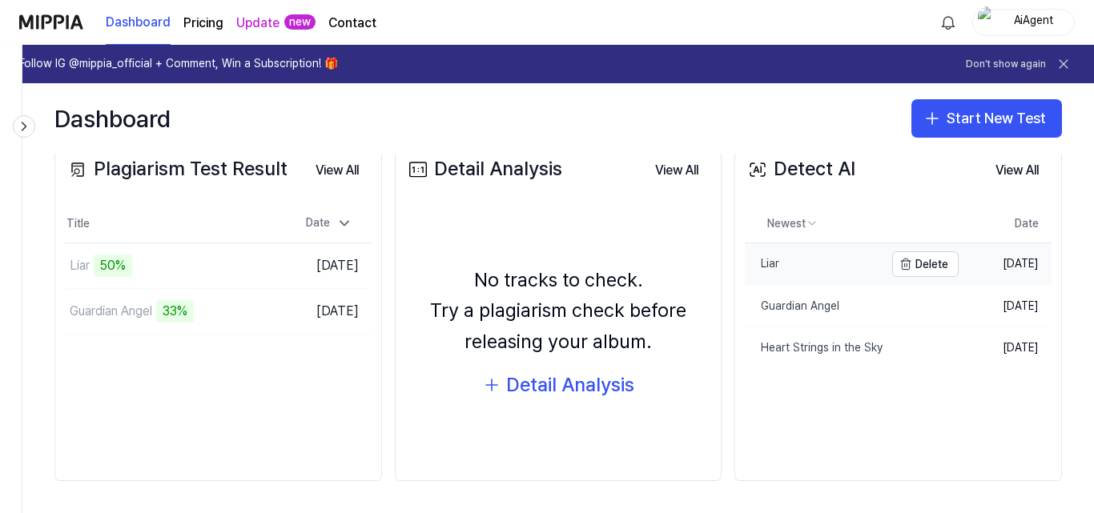
click at [782, 260] on link "Liar" at bounding box center [814, 264] width 139 height 42
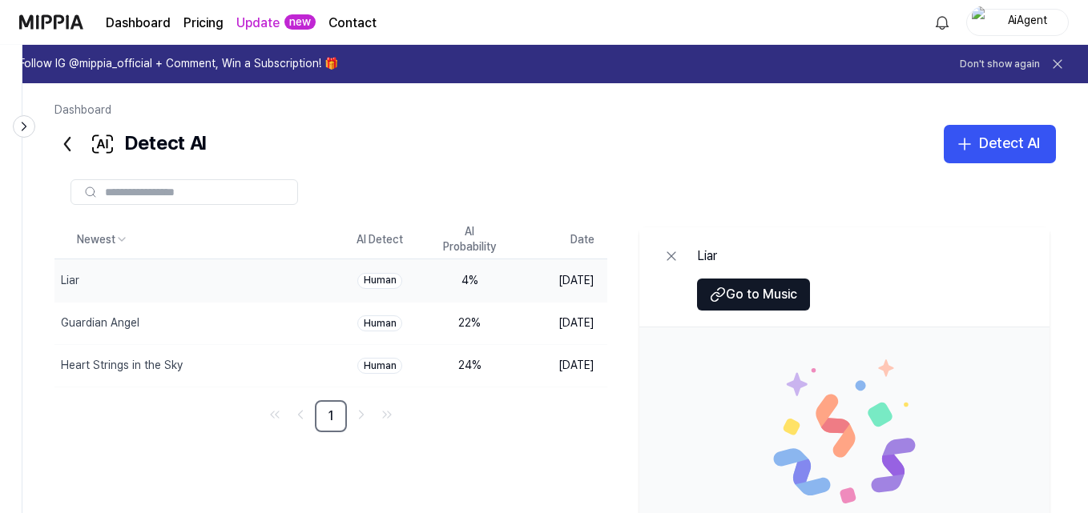
scroll to position [204, 0]
